Goal: Navigation & Orientation: Understand site structure

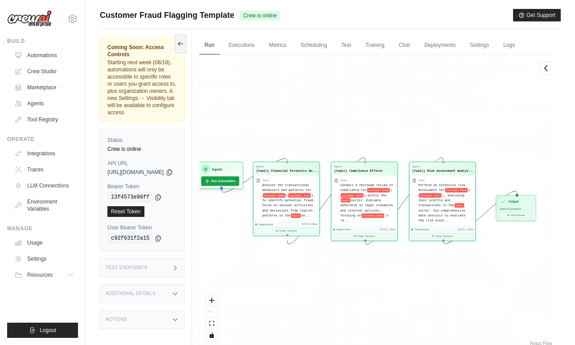
scroll to position [1302, 0]
click at [296, 167] on div "Agent" at bounding box center [287, 166] width 62 height 4
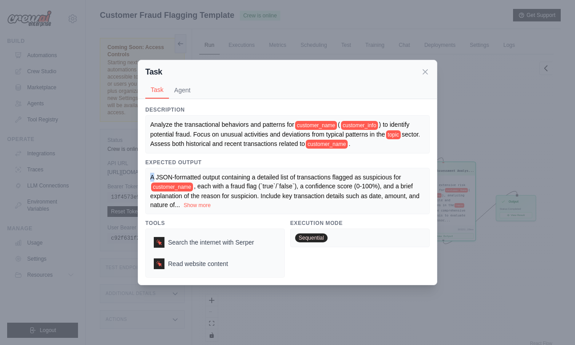
click at [296, 167] on div "Expected Output A JSON-formatted output containing a detailed list of transacti…" at bounding box center [287, 186] width 284 height 55
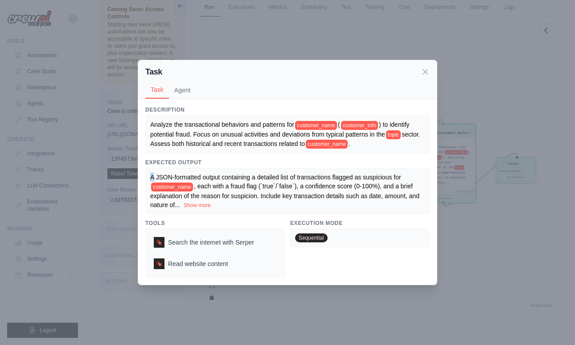
scroll to position [38, 0]
click at [197, 207] on button "Show more" at bounding box center [197, 204] width 27 height 7
click at [183, 85] on button "Agent" at bounding box center [182, 89] width 27 height 17
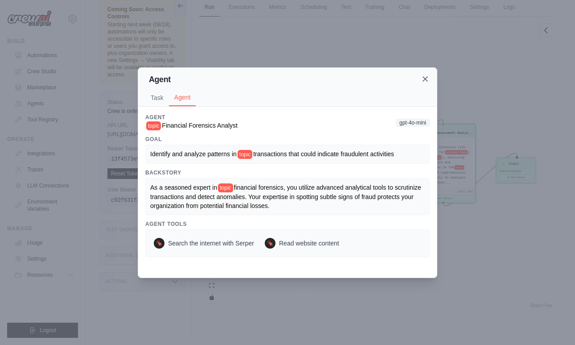
click at [429, 81] on icon at bounding box center [425, 78] width 9 height 9
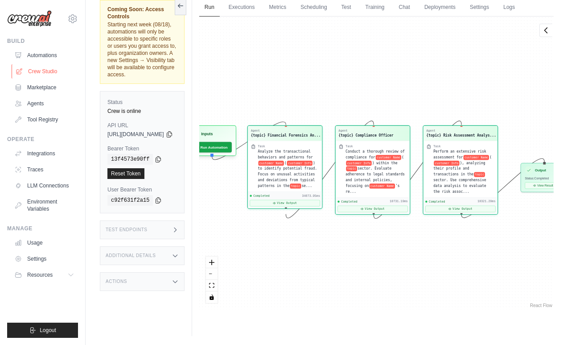
click at [56, 74] on link "Crew Studio" at bounding box center [45, 71] width 67 height 14
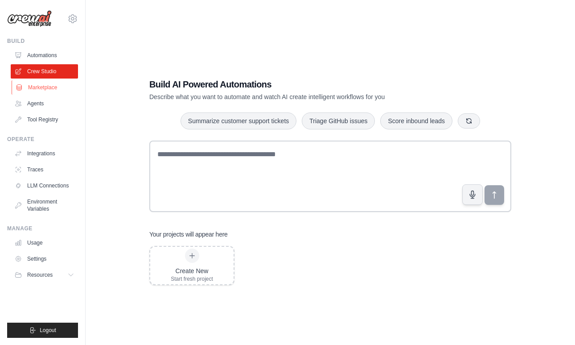
click at [49, 87] on link "Marketplace" at bounding box center [45, 87] width 67 height 14
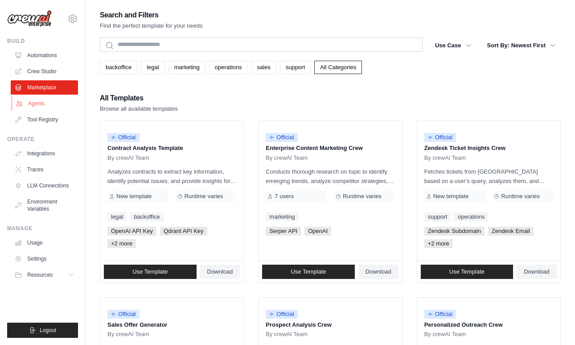
click at [46, 103] on link "Agents" at bounding box center [45, 103] width 67 height 14
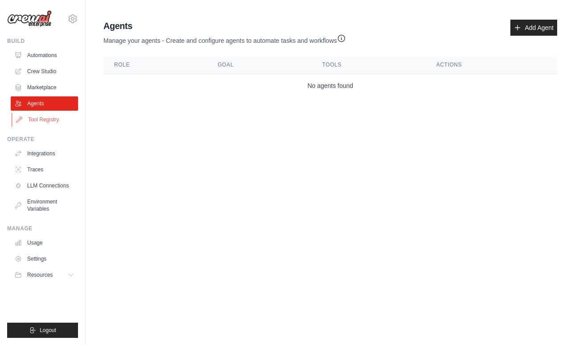
click at [45, 119] on link "Tool Registry" at bounding box center [45, 119] width 67 height 14
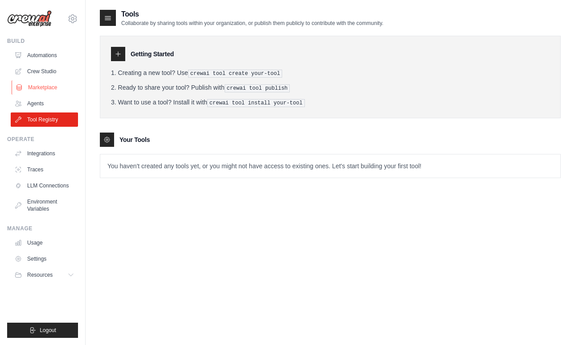
click at [41, 87] on link "Marketplace" at bounding box center [45, 87] width 67 height 14
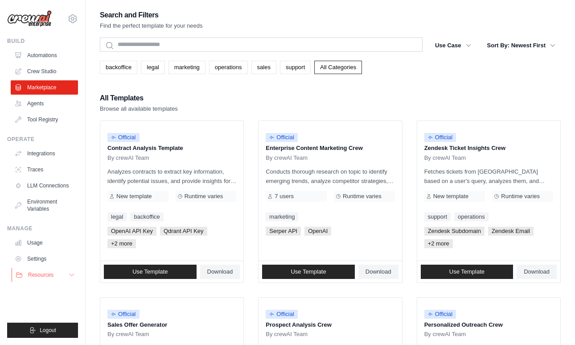
click at [73, 273] on icon at bounding box center [71, 274] width 7 height 7
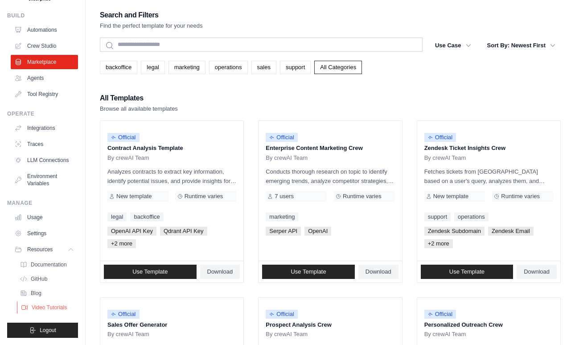
click at [51, 307] on span "Video Tutorials" at bounding box center [49, 307] width 35 height 7
